Goal: Task Accomplishment & Management: Use online tool/utility

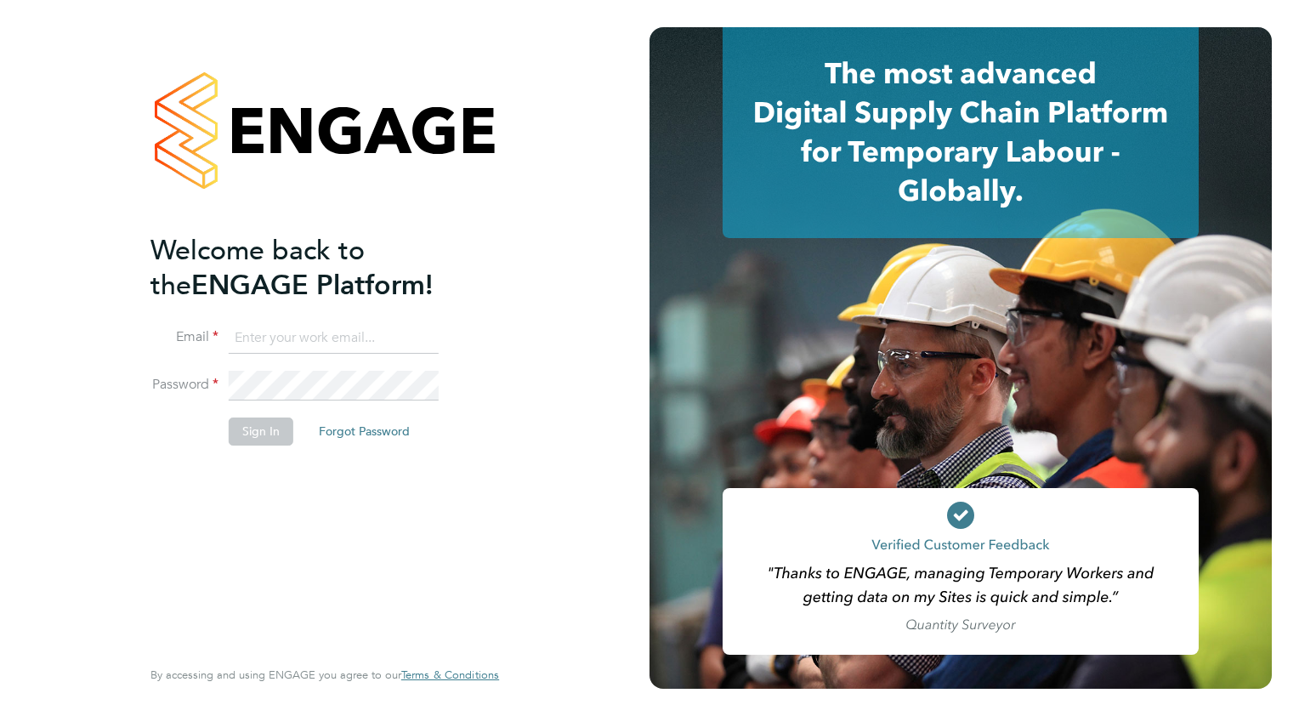
type input "[PERSON_NAME][EMAIL_ADDRESS][PERSON_NAME][DOMAIN_NAME]"
click at [446, 323] on li "Email [PERSON_NAME][EMAIL_ADDRESS][PERSON_NAME][DOMAIN_NAME]" at bounding box center [317, 347] width 332 height 48
click at [375, 360] on li "Email [PERSON_NAME][EMAIL_ADDRESS][PERSON_NAME][DOMAIN_NAME]" at bounding box center [317, 347] width 332 height 48
click at [281, 435] on button "Sign In" at bounding box center [261, 431] width 65 height 27
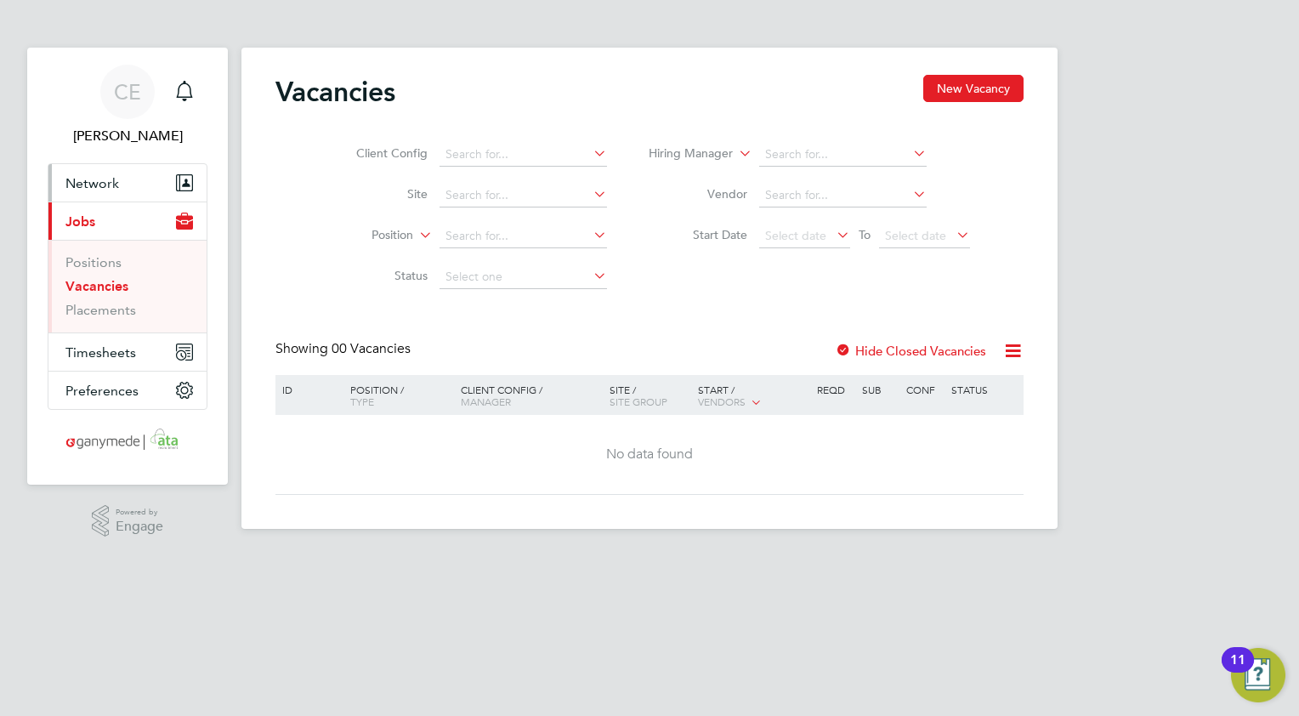
click at [92, 185] on span "Network" at bounding box center [92, 183] width 54 height 16
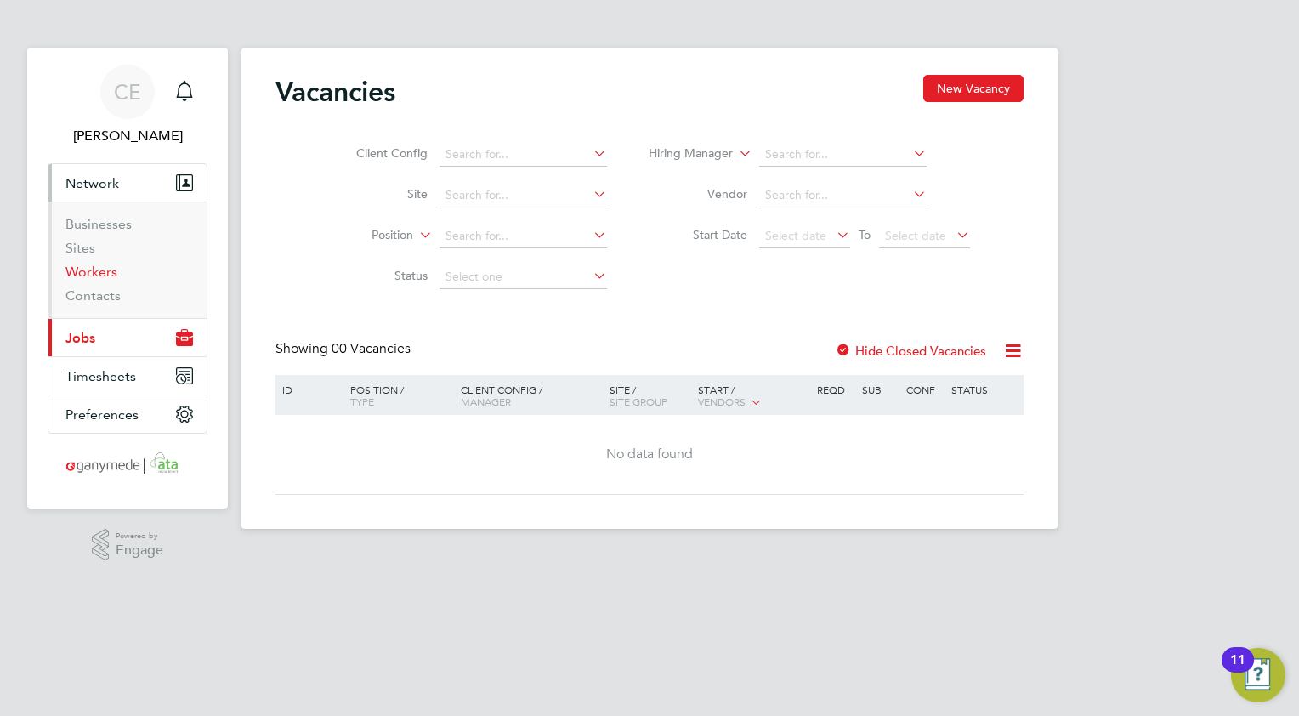
click at [79, 277] on link "Workers" at bounding box center [91, 272] width 52 height 16
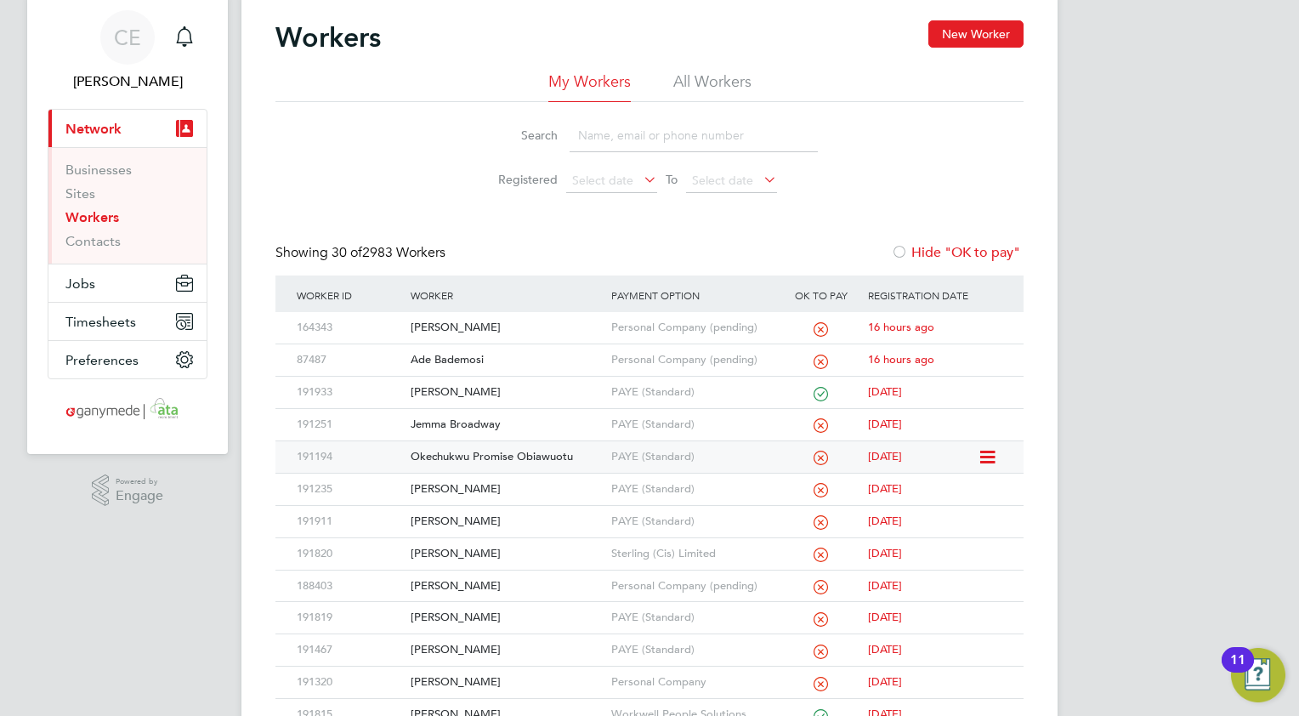
scroll to position [85, 0]
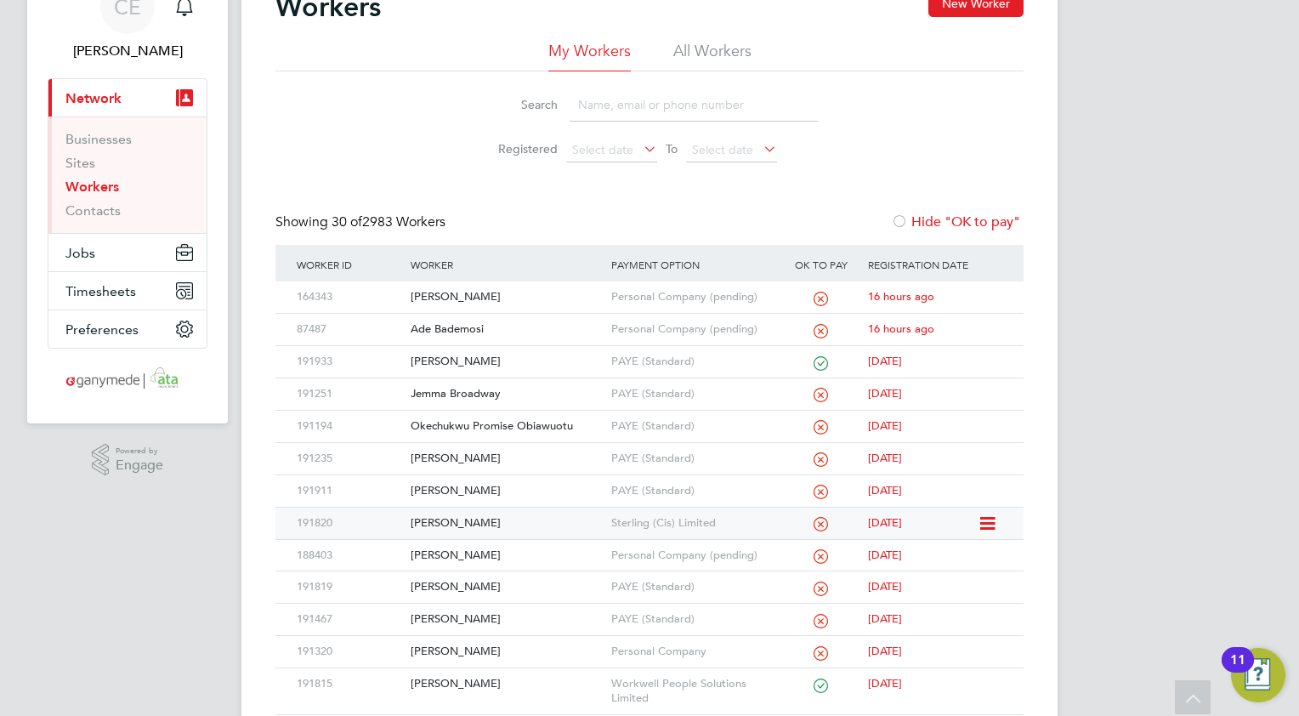
click at [492, 527] on div "Andrei Vlad Polojan" at bounding box center [506, 523] width 200 height 31
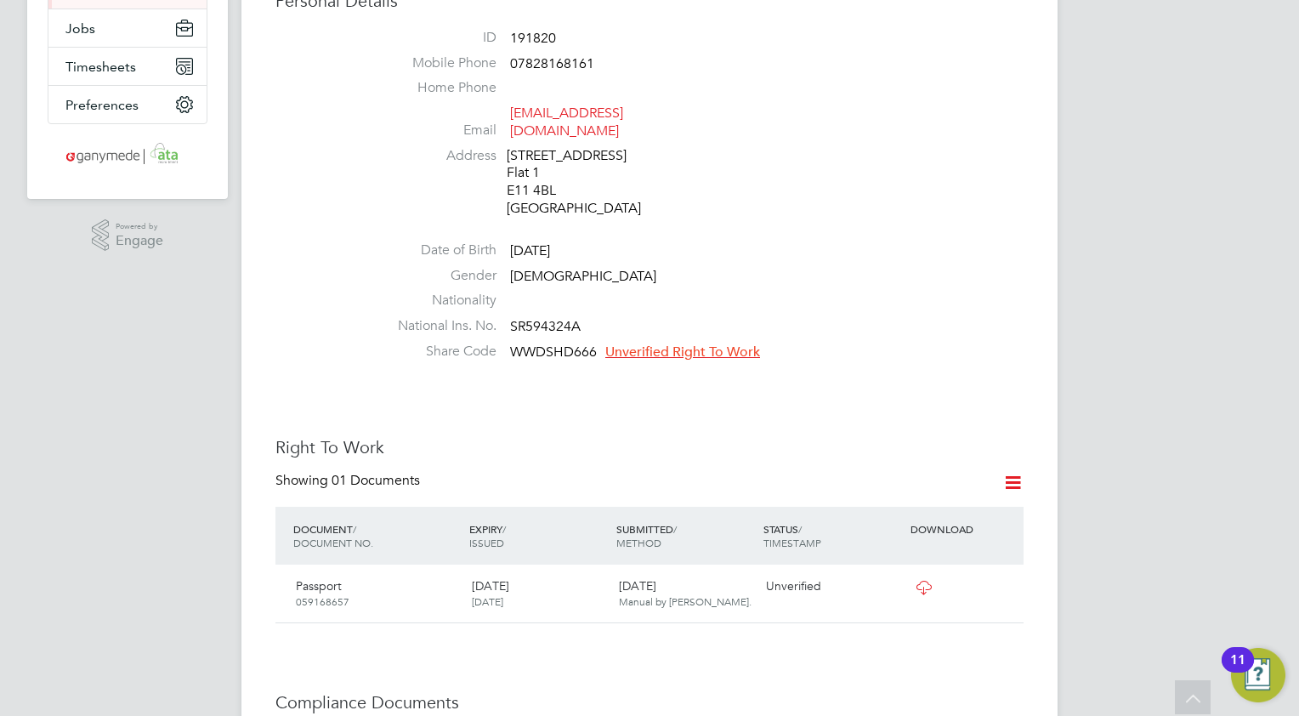
scroll to position [340, 0]
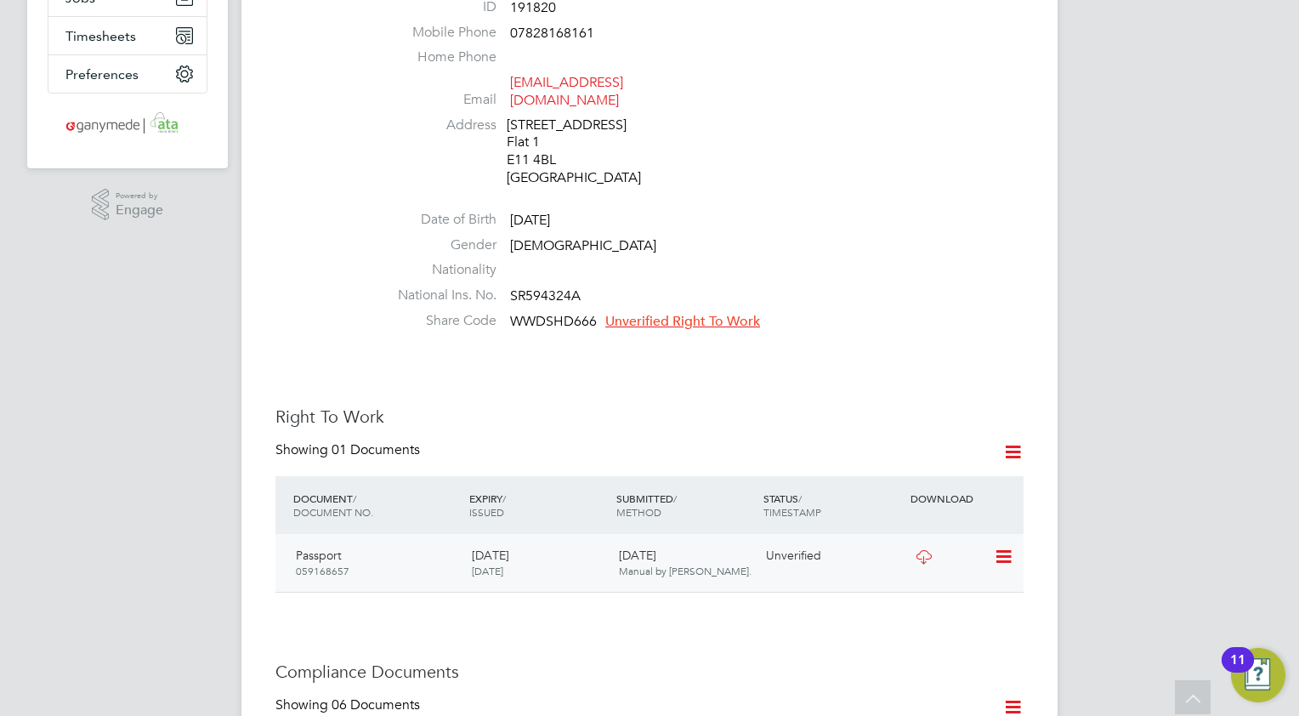
click at [924, 550] on icon at bounding box center [923, 557] width 21 height 14
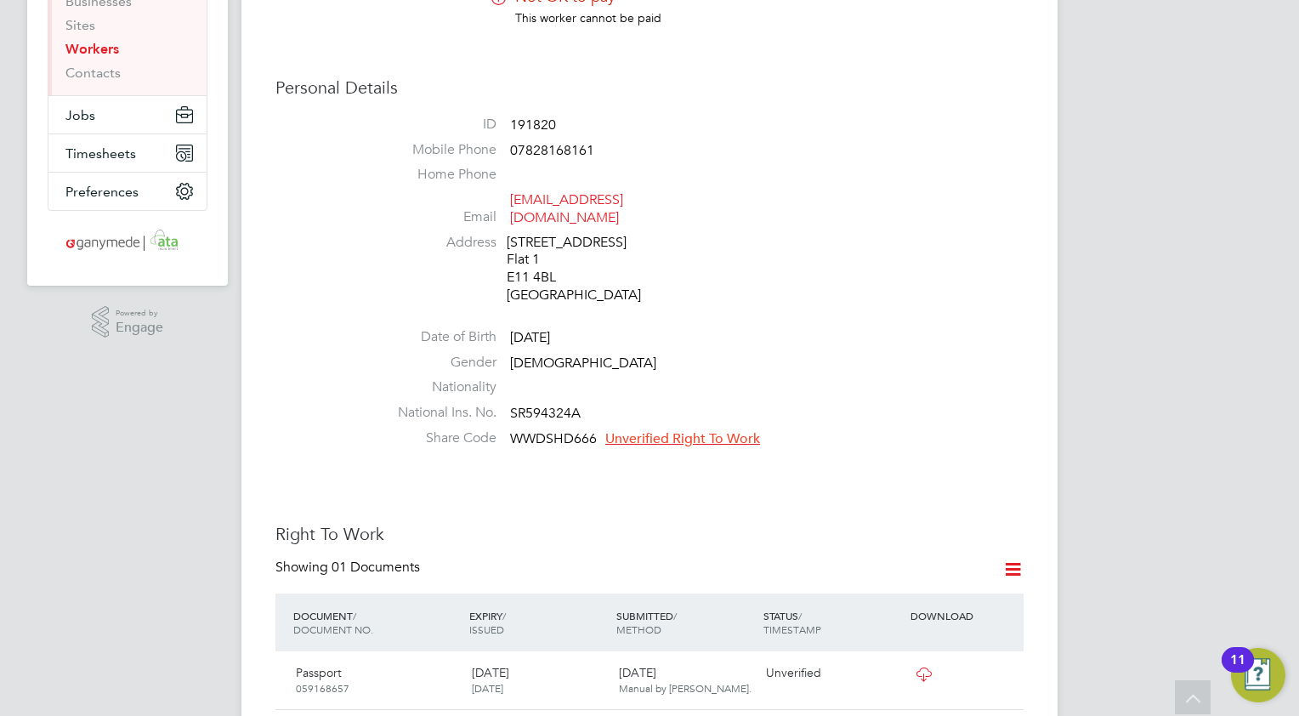
scroll to position [0, 0]
